Goal: Obtain resource: Download file/media

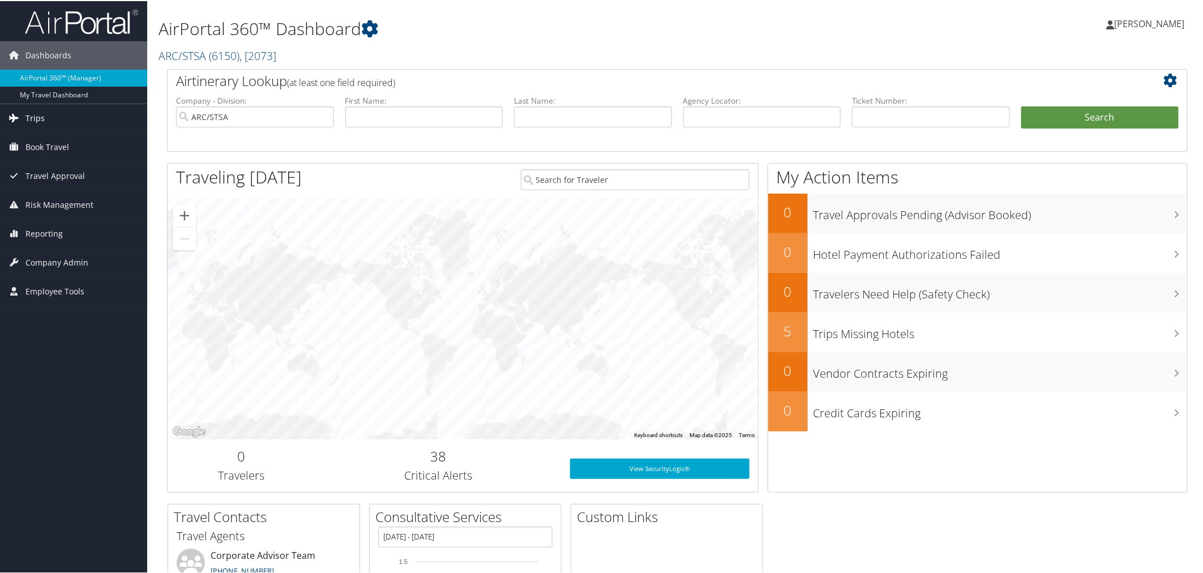
click at [53, 112] on link "Trips" at bounding box center [73, 117] width 147 height 28
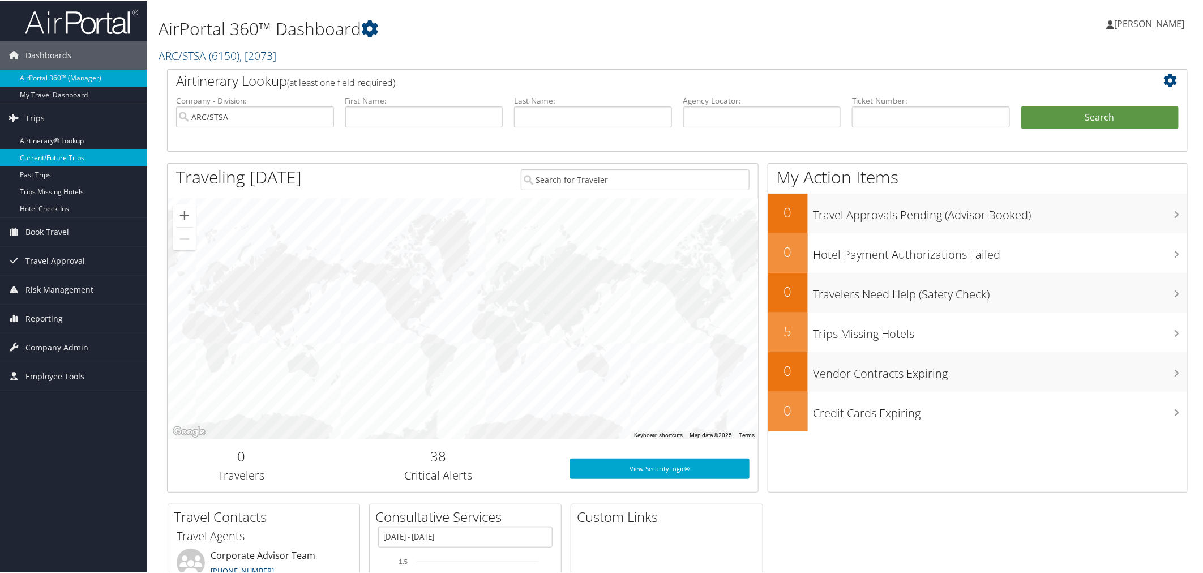
click at [55, 152] on link "Current/Future Trips" at bounding box center [73, 156] width 147 height 17
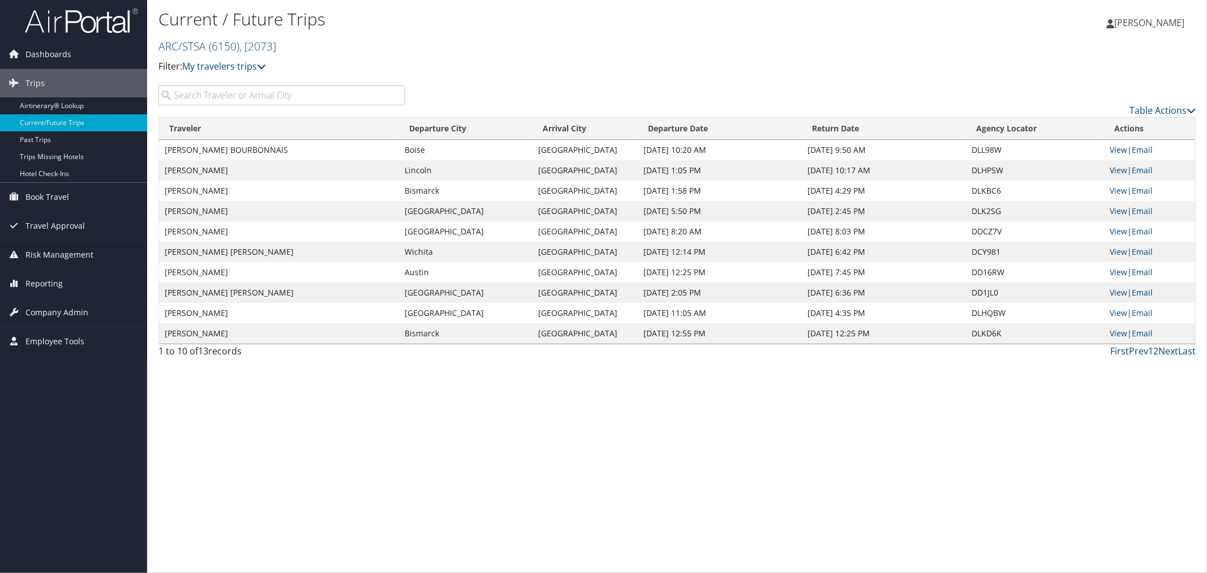
click at [1122, 151] on link "View" at bounding box center [1119, 149] width 18 height 11
click at [1185, 349] on link "Last" at bounding box center [1187, 351] width 18 height 12
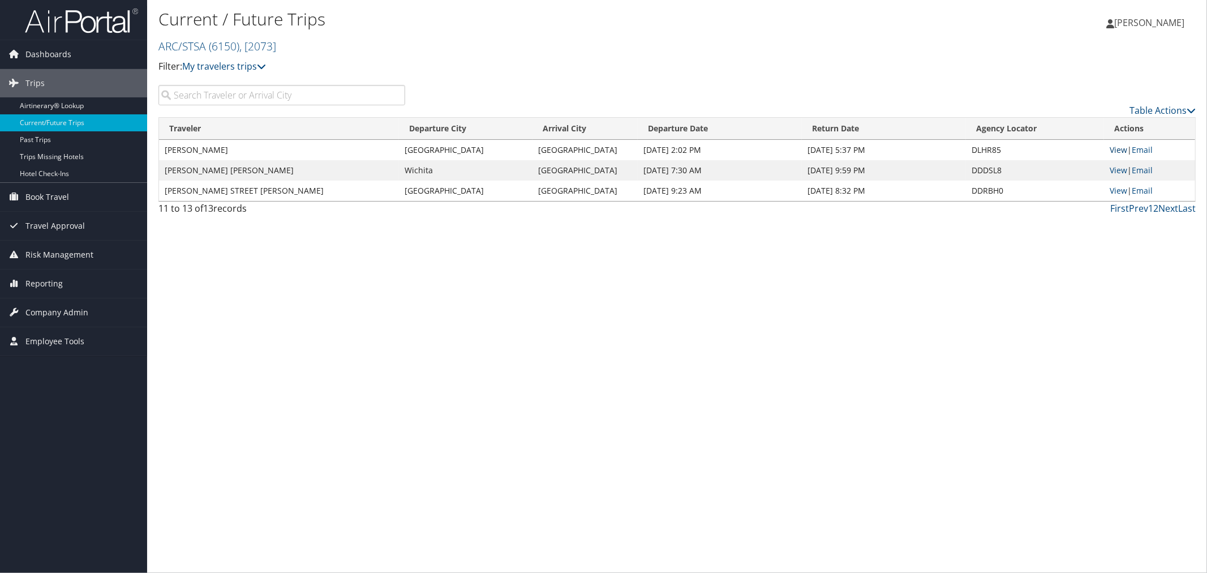
click at [1118, 147] on link "View" at bounding box center [1119, 149] width 18 height 11
click at [1136, 210] on link "Prev" at bounding box center [1138, 208] width 19 height 12
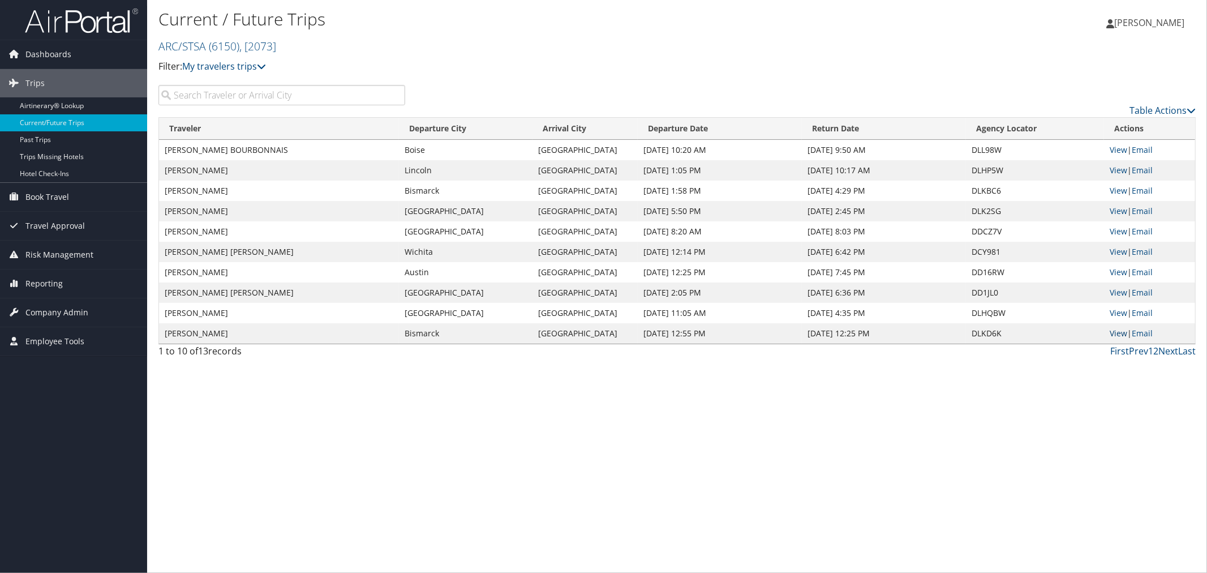
click at [1121, 333] on link "View" at bounding box center [1119, 333] width 18 height 11
click at [1119, 311] on link "View" at bounding box center [1119, 312] width 18 height 11
click at [1118, 170] on link "View" at bounding box center [1119, 170] width 18 height 11
click at [1125, 191] on link "View" at bounding box center [1119, 190] width 18 height 11
click at [1124, 207] on link "View" at bounding box center [1119, 210] width 18 height 11
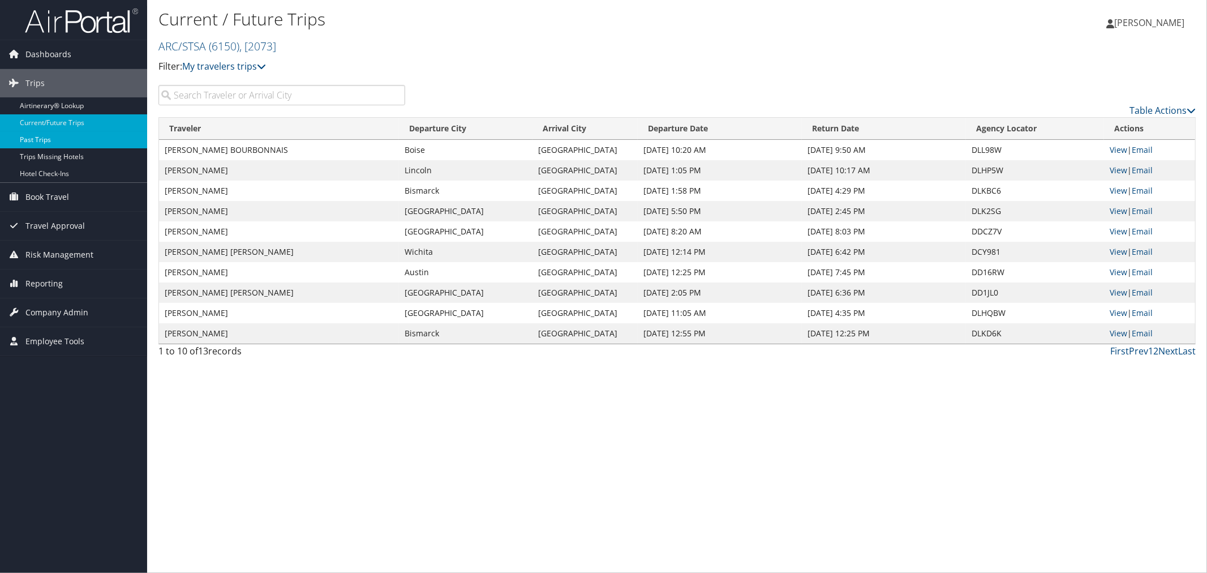
click at [82, 133] on link "Past Trips" at bounding box center [73, 139] width 147 height 17
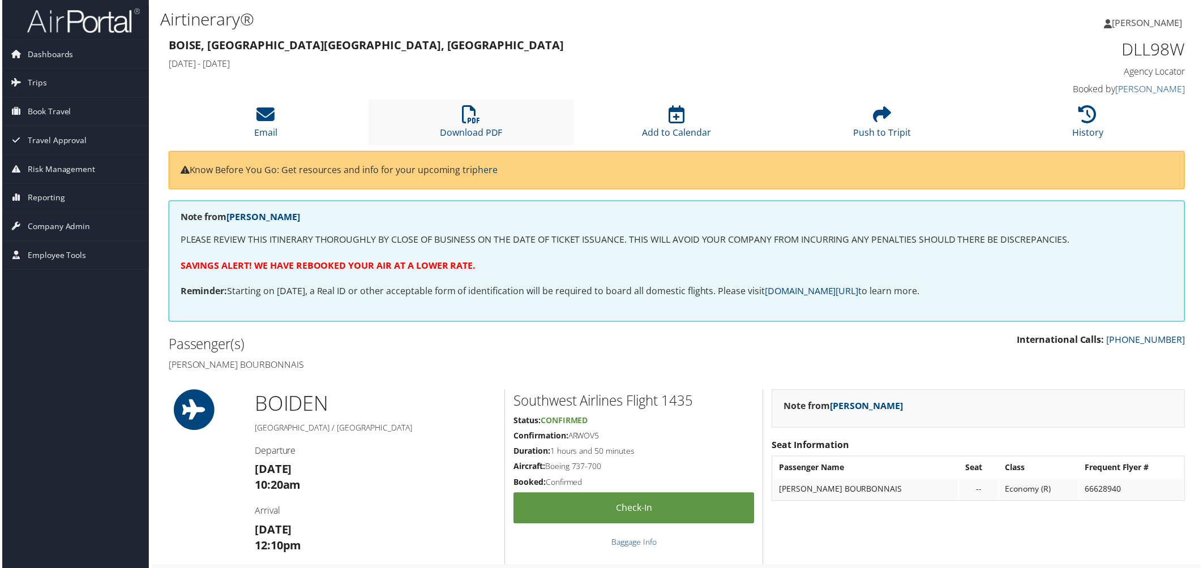
click at [454, 117] on li "Download PDF" at bounding box center [471, 123] width 207 height 46
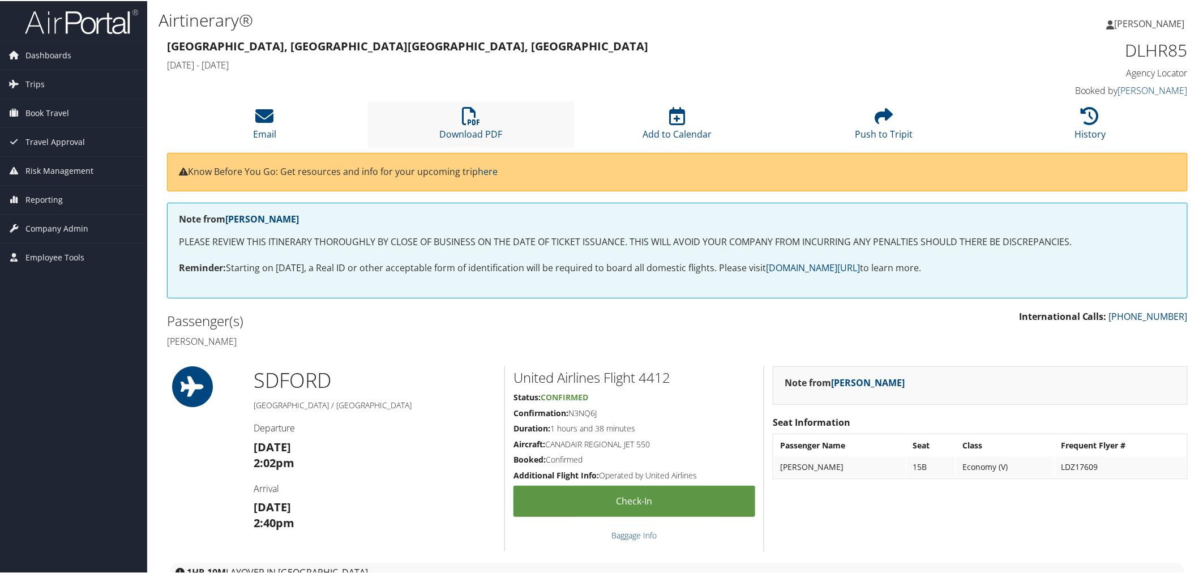
click at [497, 125] on li "Download PDF" at bounding box center [471, 123] width 207 height 46
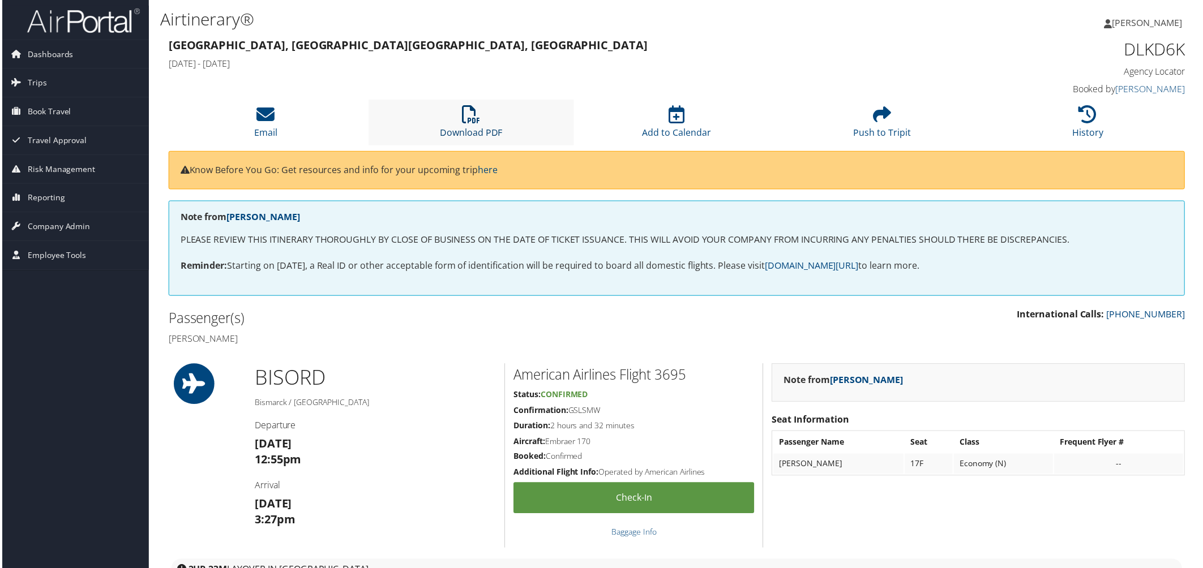
click at [466, 123] on icon at bounding box center [471, 115] width 18 height 18
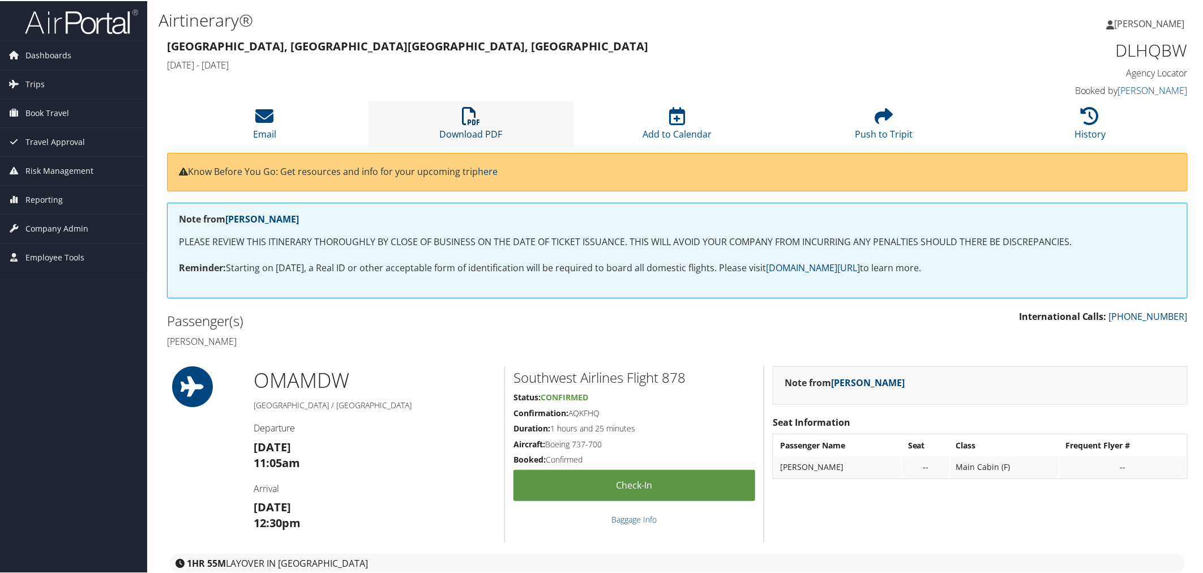
click at [462, 123] on icon at bounding box center [471, 115] width 18 height 18
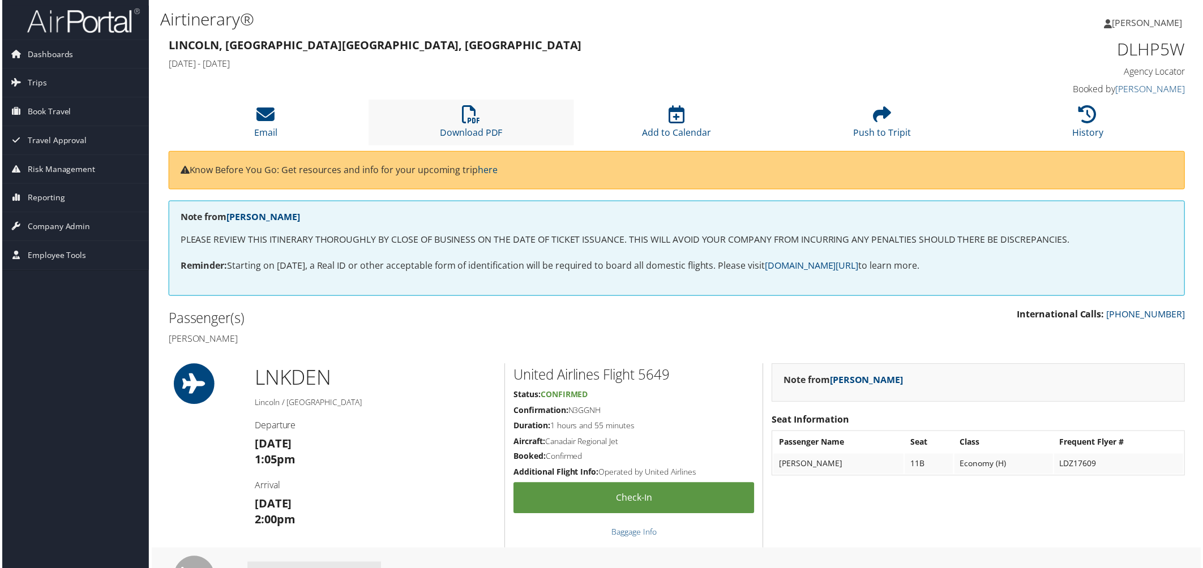
click at [488, 125] on li "Download PDF" at bounding box center [471, 123] width 207 height 46
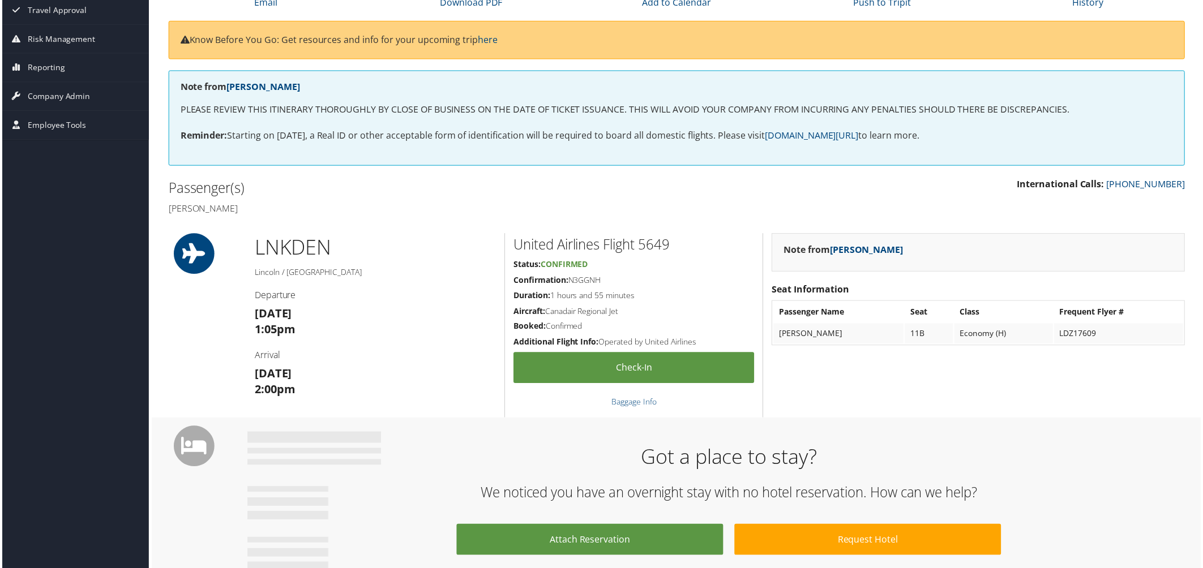
scroll to position [63, 0]
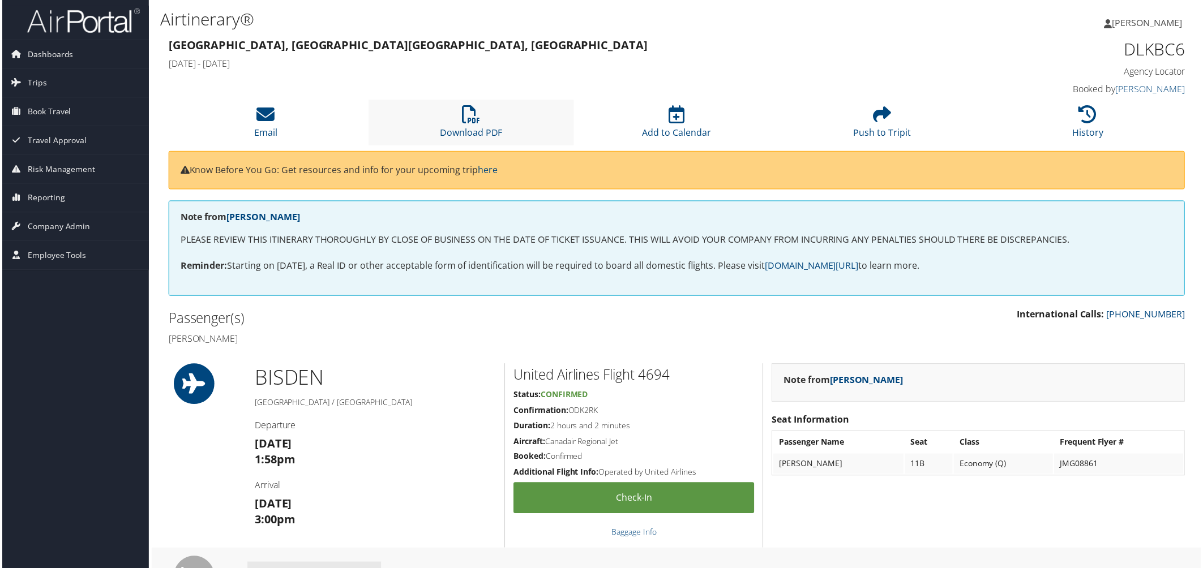
click at [461, 141] on li "Download PDF" at bounding box center [471, 123] width 207 height 46
click at [477, 125] on li "Download PDF" at bounding box center [471, 123] width 207 height 46
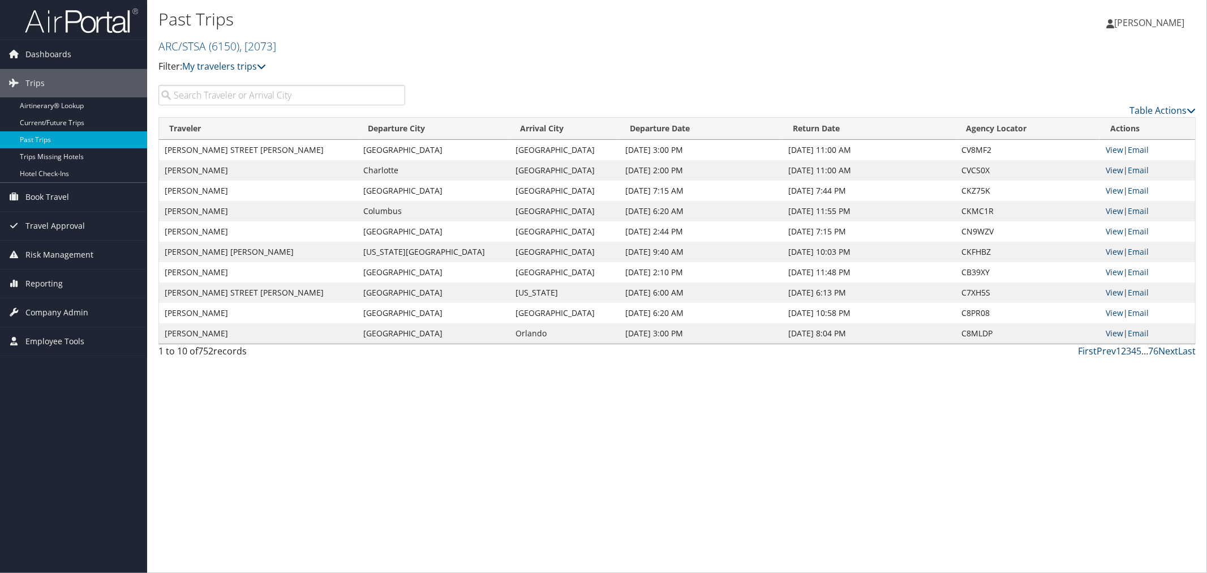
click at [270, 92] on input "search" at bounding box center [281, 95] width 247 height 20
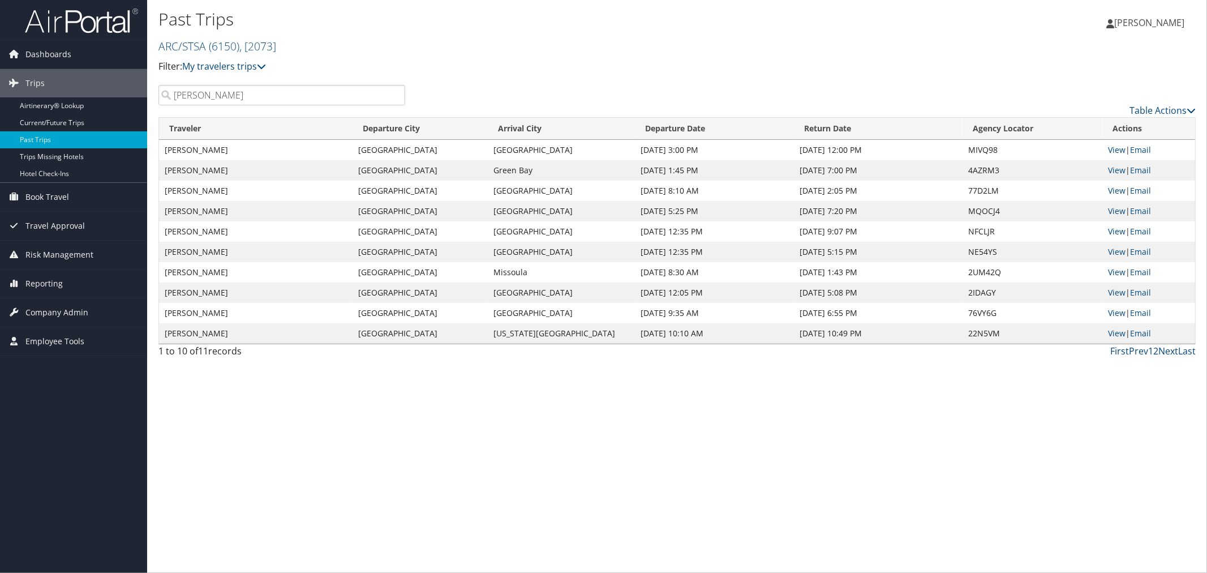
type input "bidwell"
